Goal: Navigation & Orientation: Go to known website

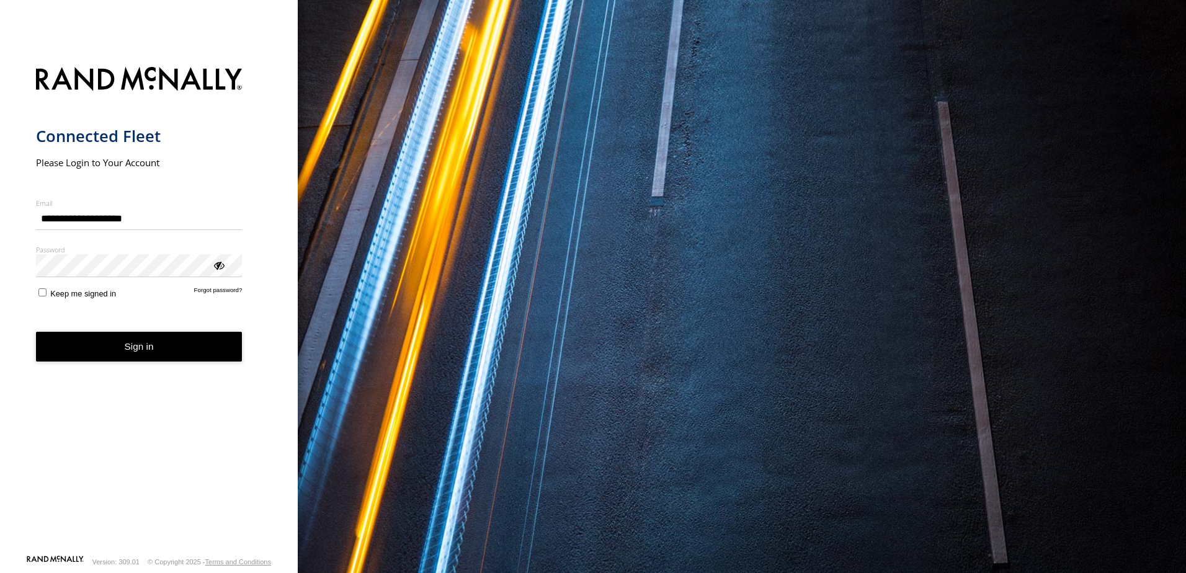
click at [137, 350] on button "Sign in" at bounding box center [139, 347] width 207 height 30
